Goal: Transaction & Acquisition: Obtain resource

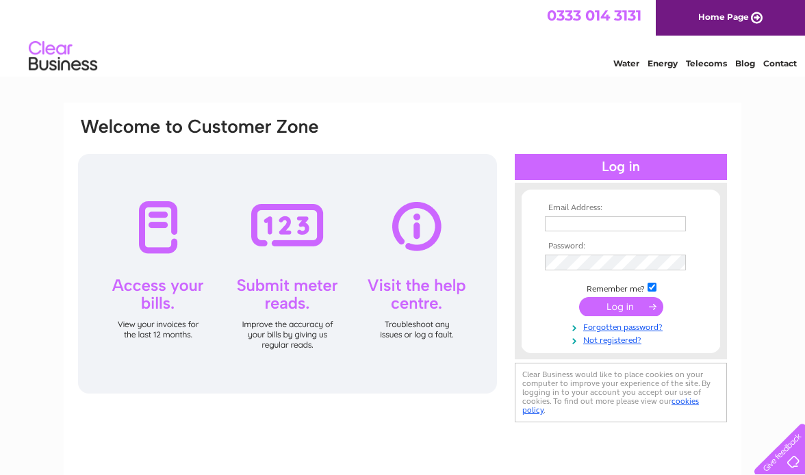
type input "yosof@atrailsystems.com"
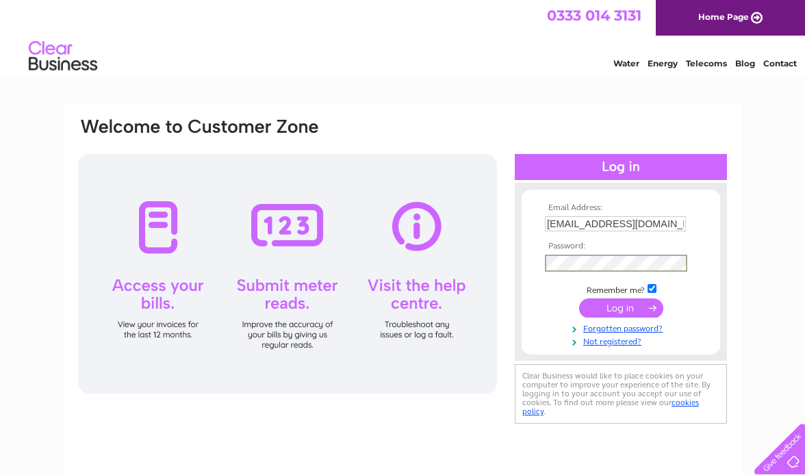
click at [619, 310] on input "submit" at bounding box center [621, 307] width 84 height 19
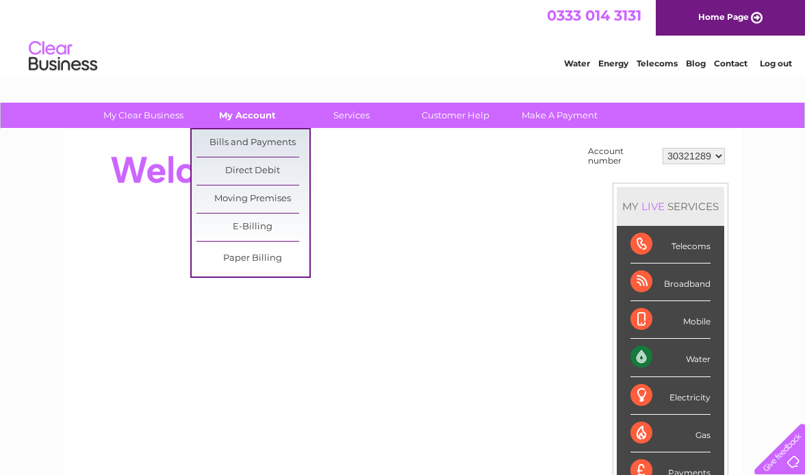
click at [251, 114] on link "My Account" at bounding box center [247, 115] width 113 height 25
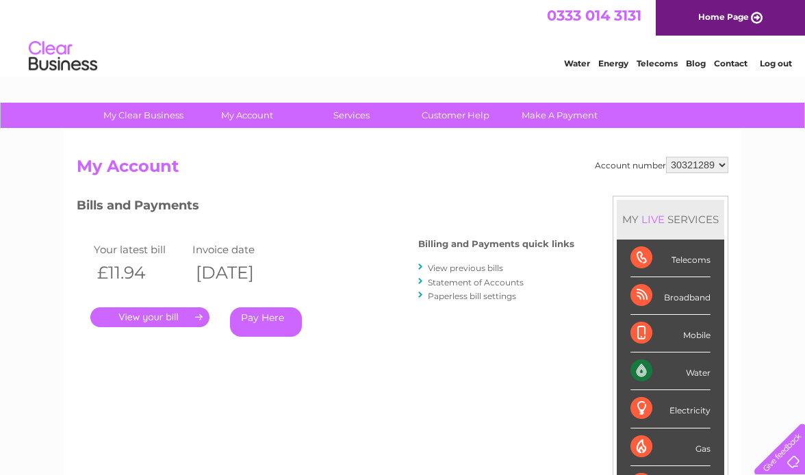
click at [170, 323] on link "." at bounding box center [149, 317] width 119 height 20
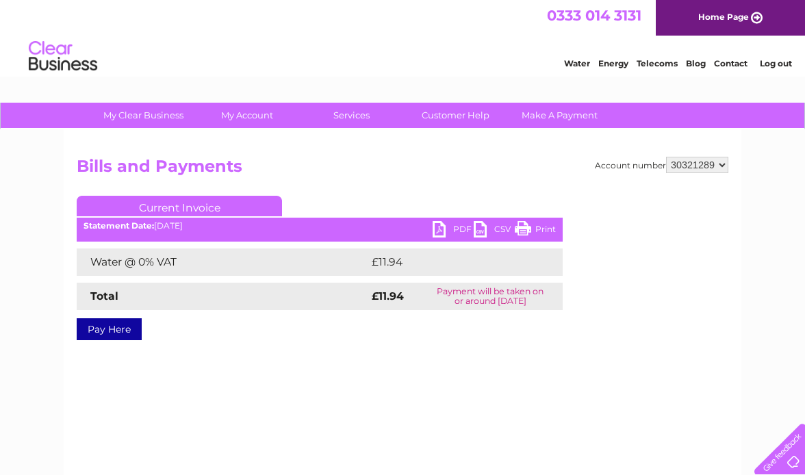
click at [448, 232] on link "PDF" at bounding box center [453, 231] width 41 height 20
